Goal: Transaction & Acquisition: Book appointment/travel/reservation

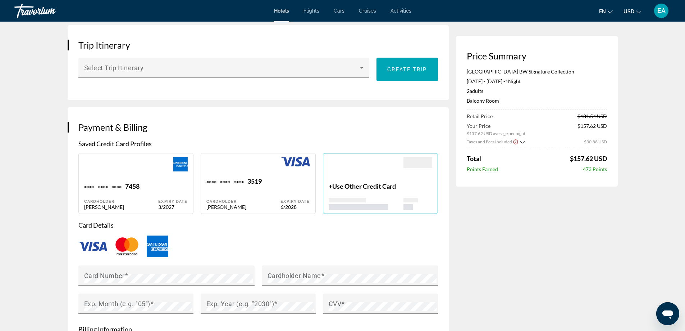
click at [263, 91] on div "Trip Itinerary Select Trip Itinerary Create trip" at bounding box center [258, 62] width 381 height 75
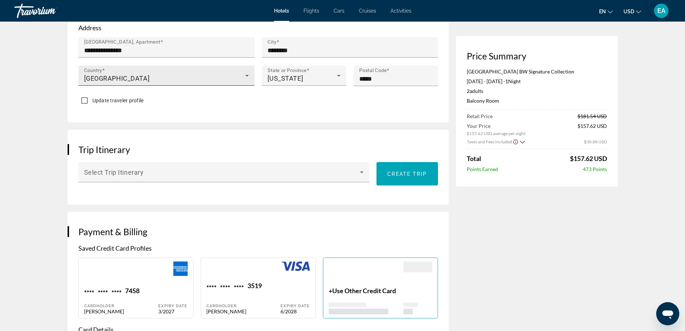
scroll to position [288, 0]
